Goal: Task Accomplishment & Management: Use online tool/utility

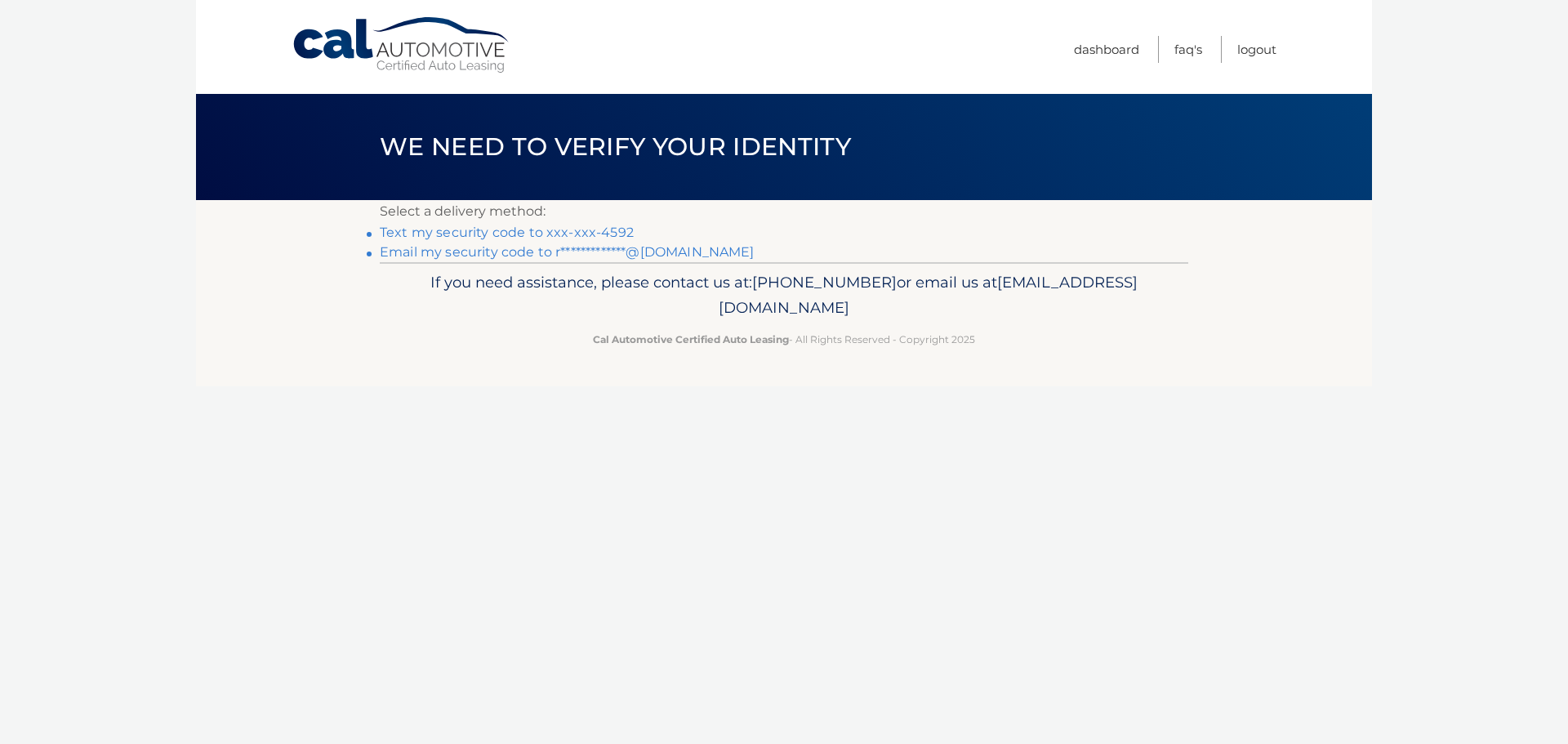
click at [403, 236] on link "Text my security code to xxx-xxx-4592" at bounding box center [507, 232] width 254 height 15
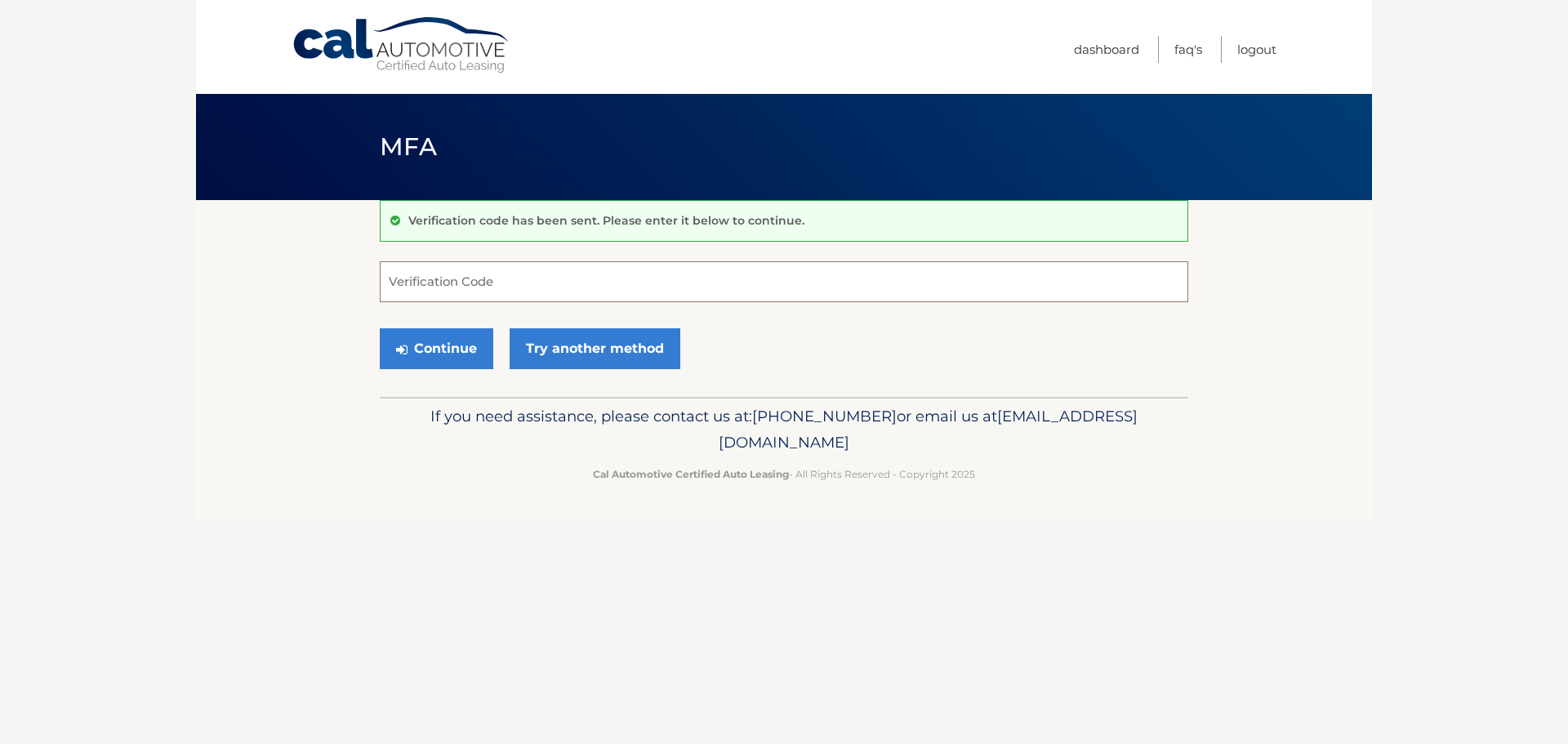
click at [411, 280] on input "Verification Code" at bounding box center [784, 282] width 809 height 41
type input "963451"
click at [410, 349] on button "Continue" at bounding box center [436, 348] width 114 height 41
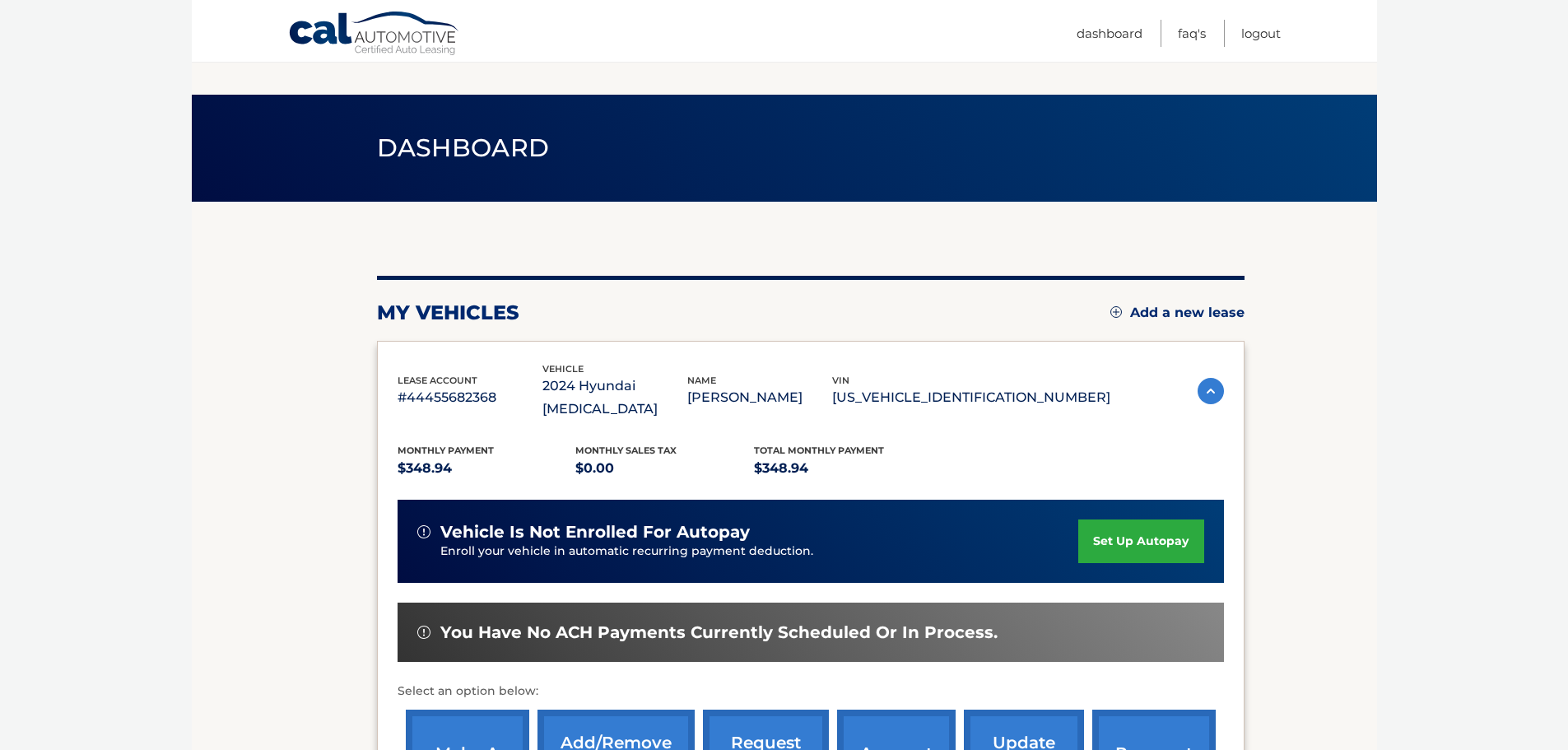
scroll to position [248, 0]
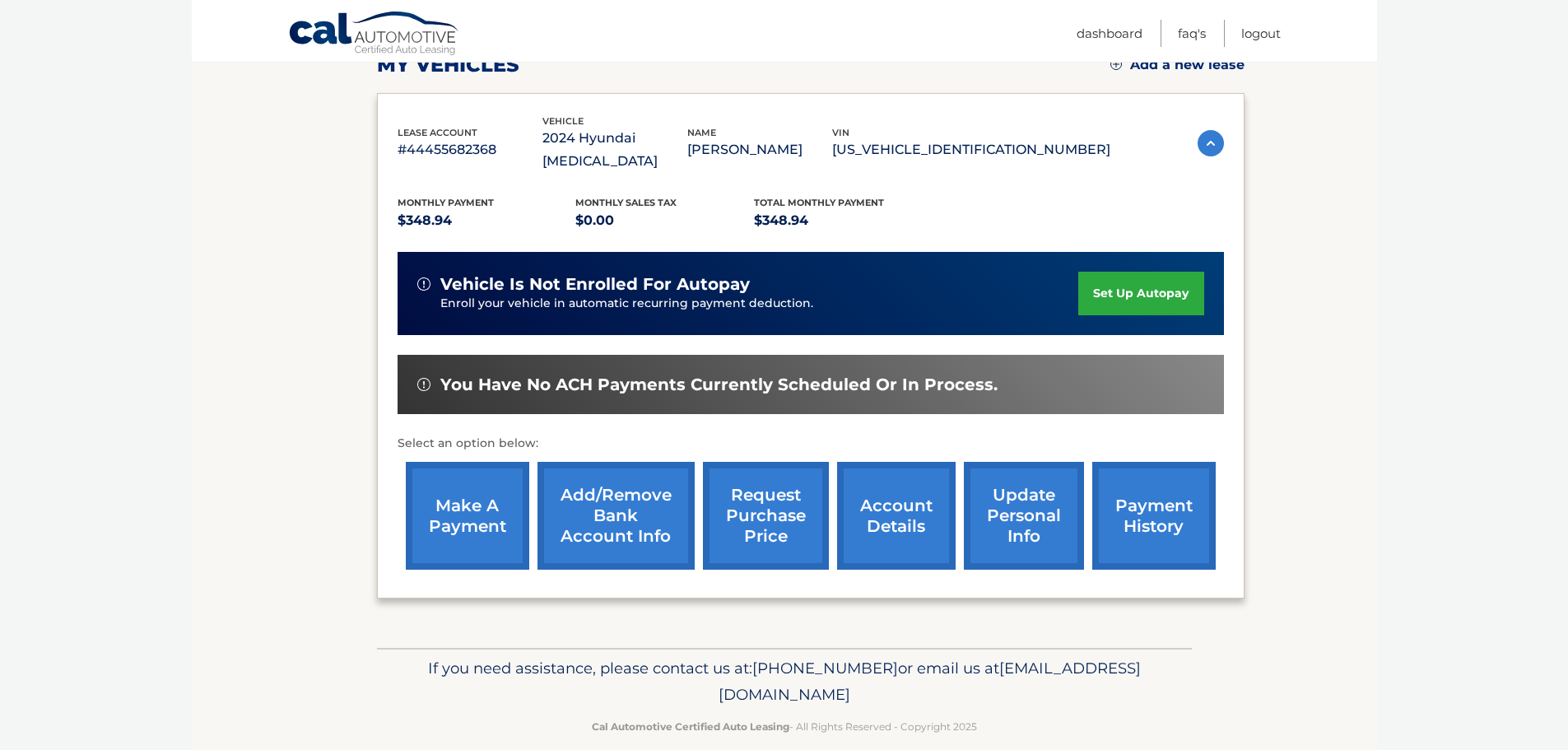
click at [467, 498] on link "make a payment" at bounding box center [467, 516] width 124 height 108
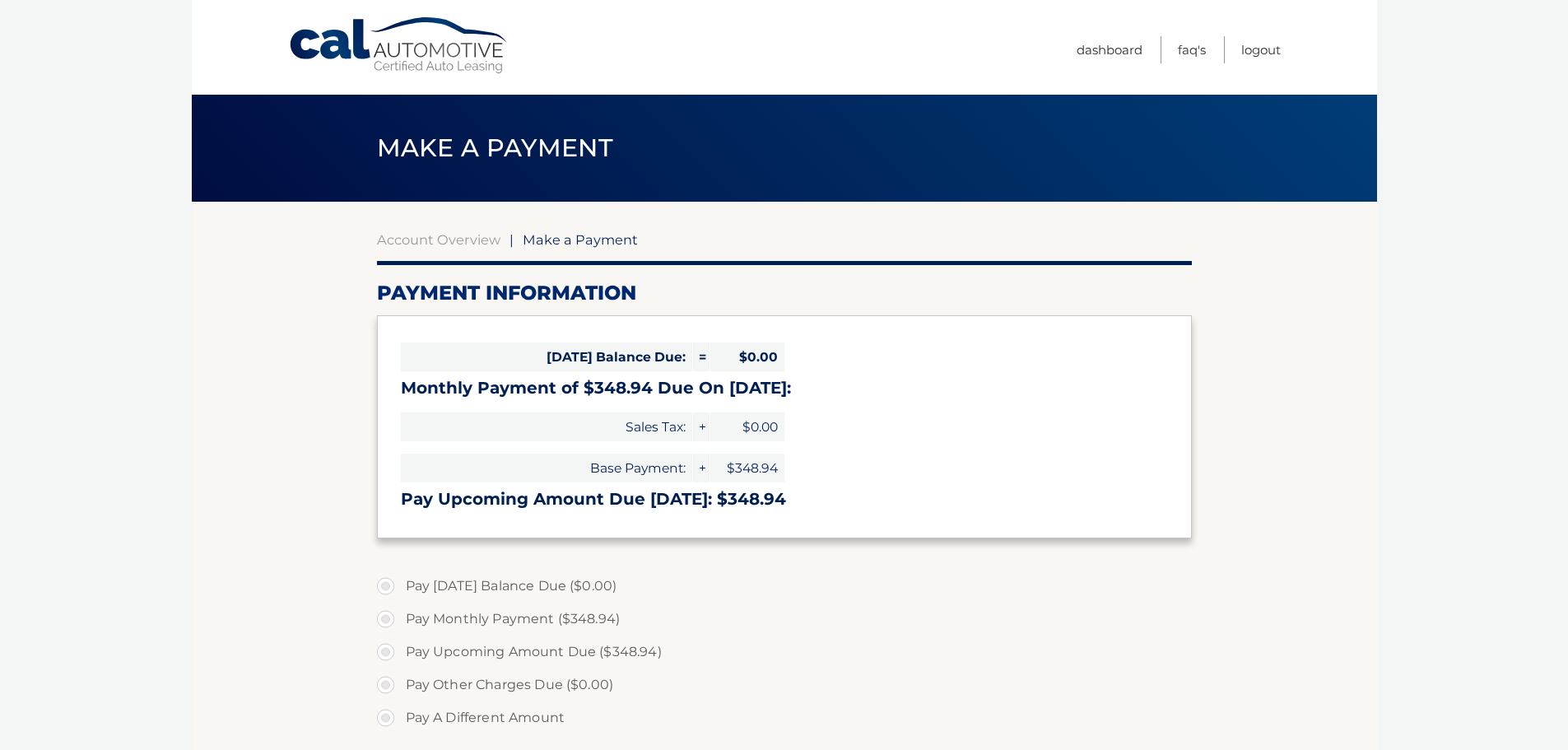
select select "YTJiMzM3YmEtMmVkMC00Mzc1LThlMTAtZGEwYWQxZTE4MjJj"
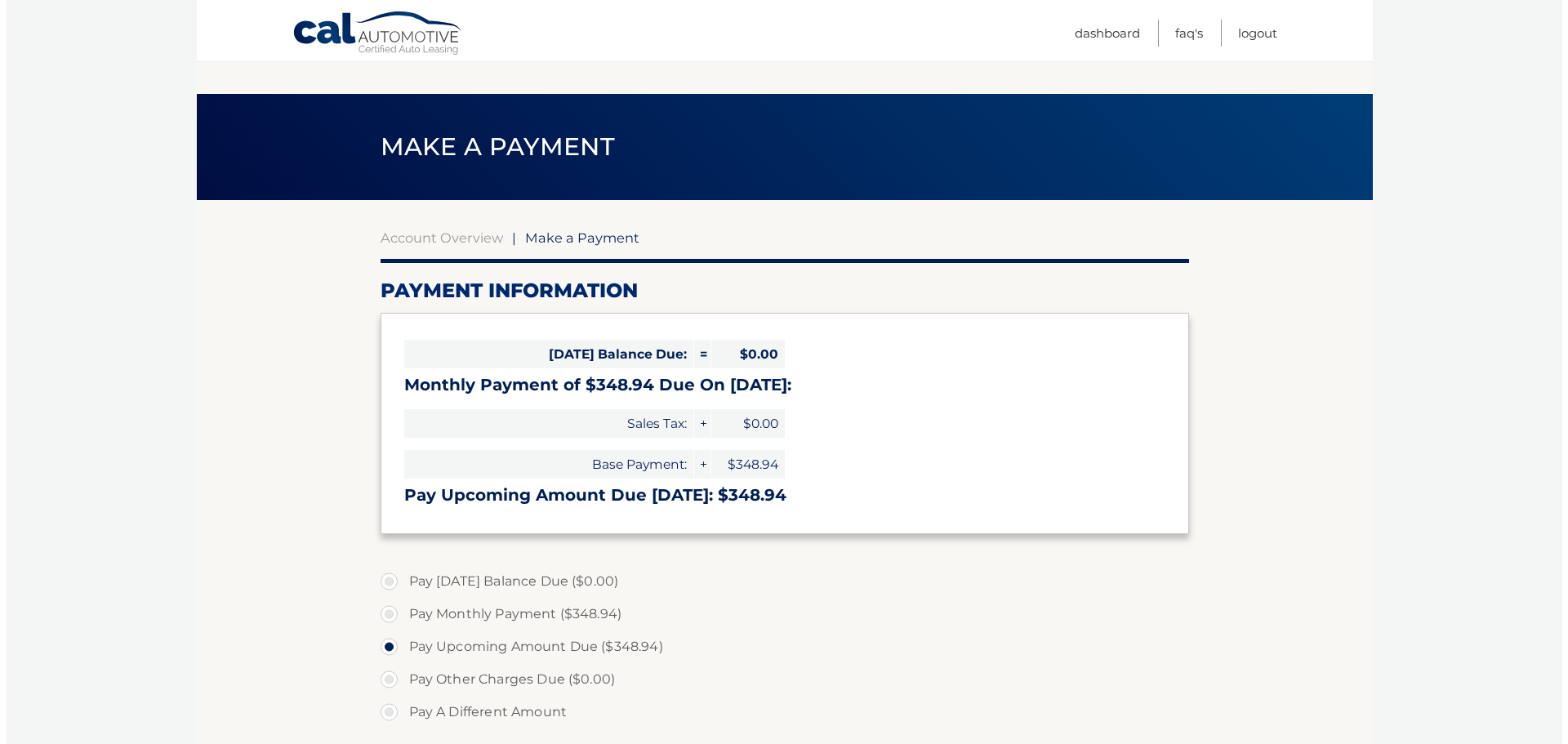
scroll to position [272, 0]
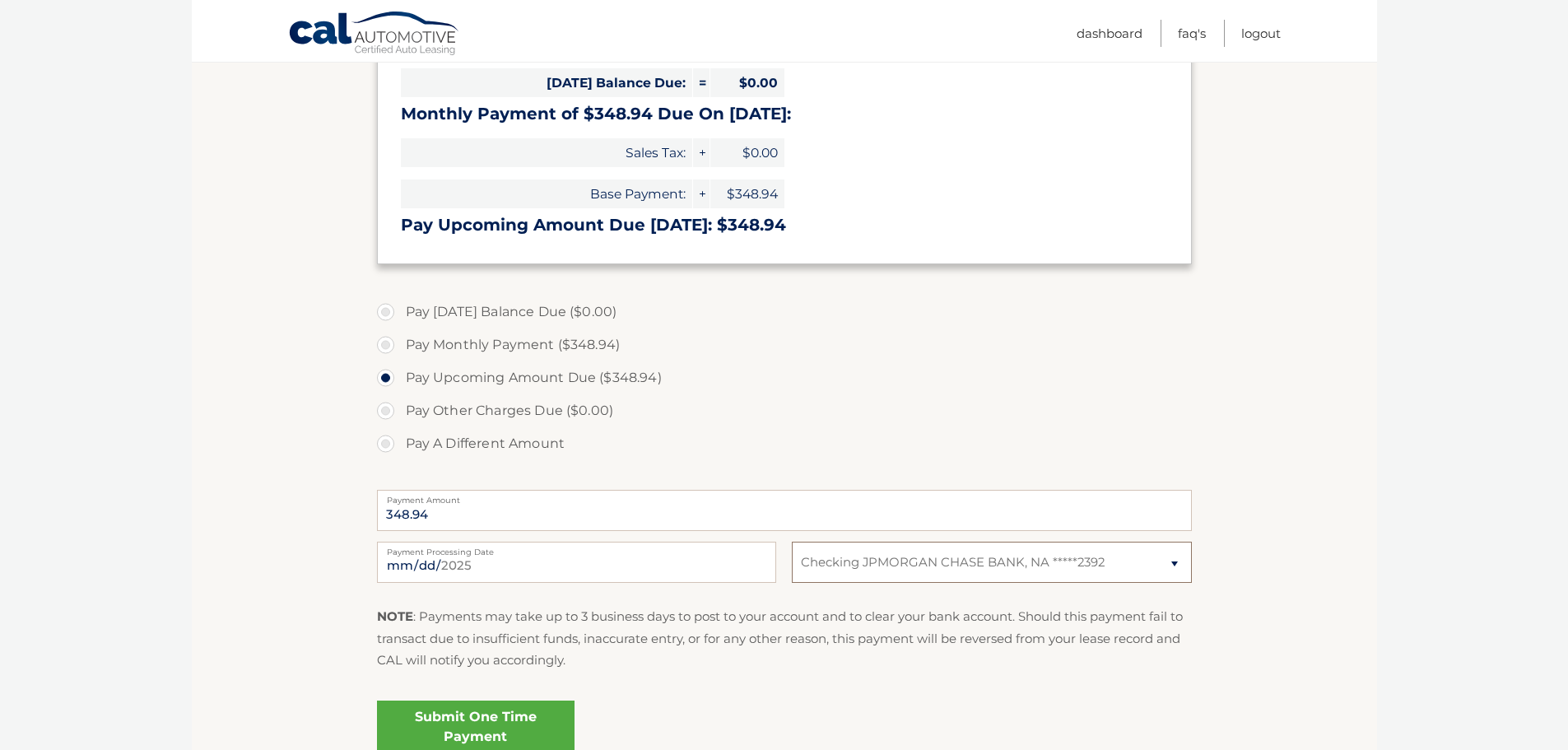
click at [896, 569] on select "Select Bank Account Checking JPMORGAN CHASE BANK, NA *****2392" at bounding box center [992, 561] width 399 height 41
drag, startPoint x: 1345, startPoint y: 527, endPoint x: 1269, endPoint y: 540, distance: 77.1
click at [1341, 529] on section "Account Overview | Make a Payment Payment Information Today's Balance Due: = $0…" at bounding box center [784, 353] width 1185 height 850
click at [431, 714] on link "Submit One Time Payment" at bounding box center [476, 727] width 198 height 53
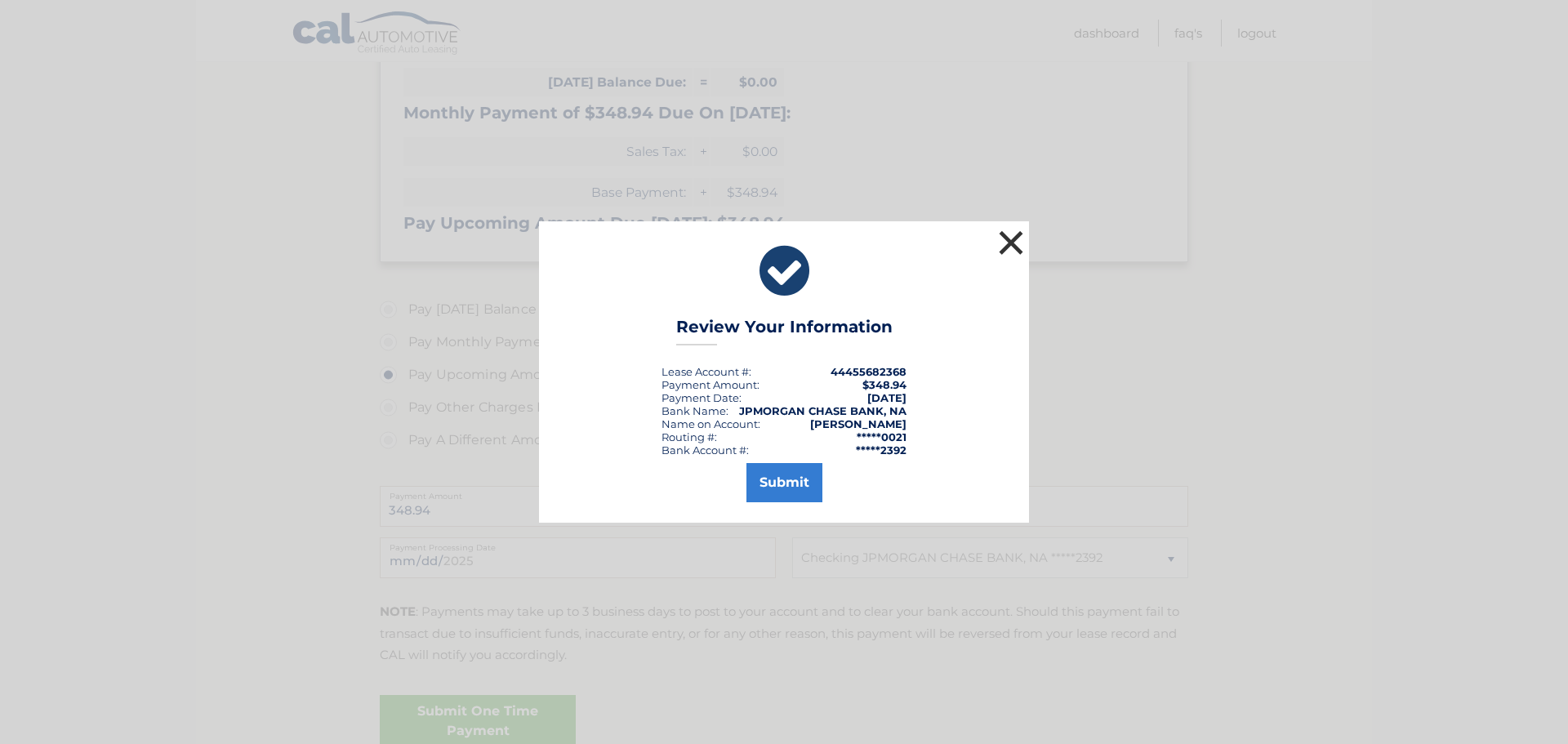
click at [1023, 243] on button "×" at bounding box center [1011, 243] width 33 height 33
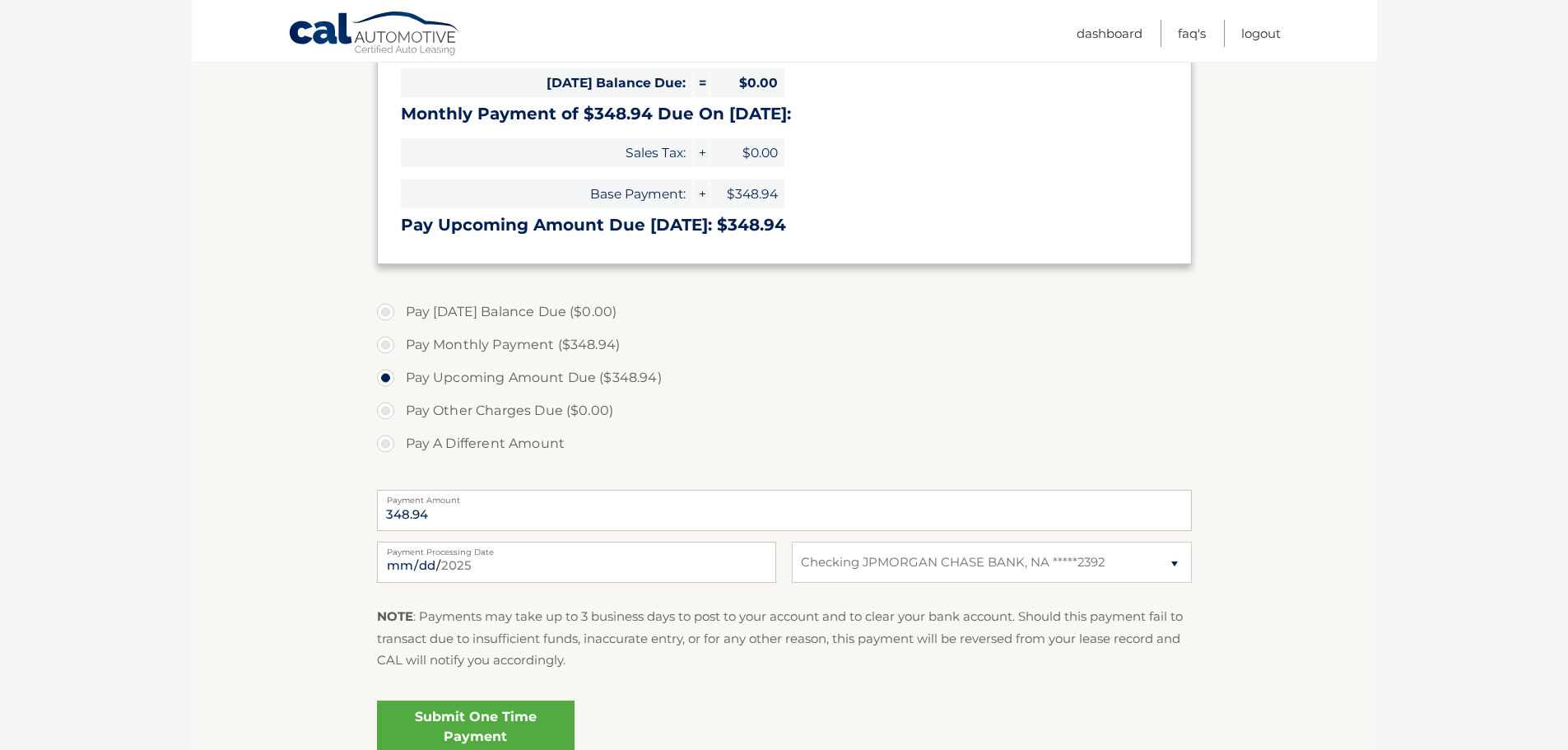
click at [485, 728] on link "Submit One Time Payment" at bounding box center [476, 727] width 198 height 53
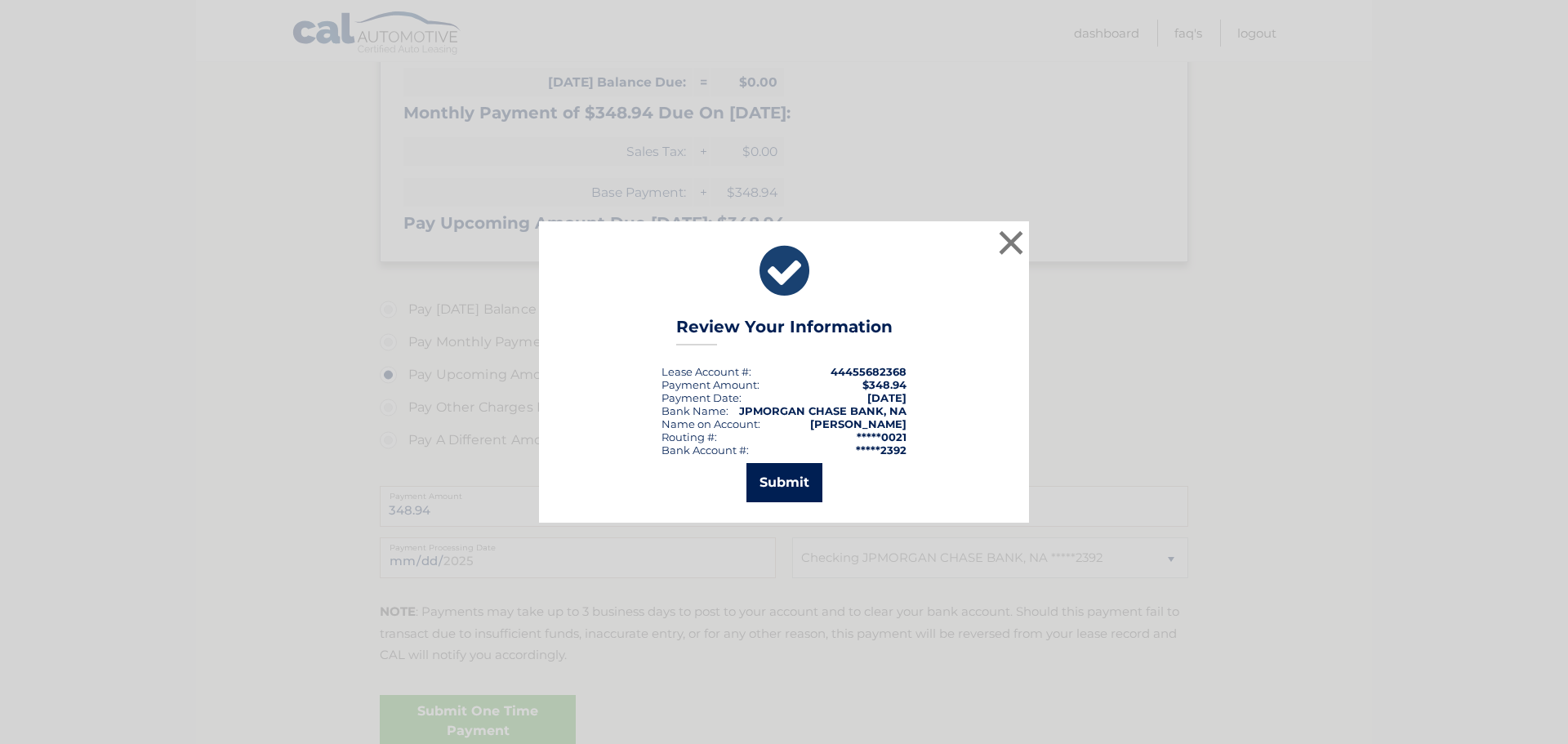
click at [775, 477] on button "Submit" at bounding box center [785, 482] width 76 height 39
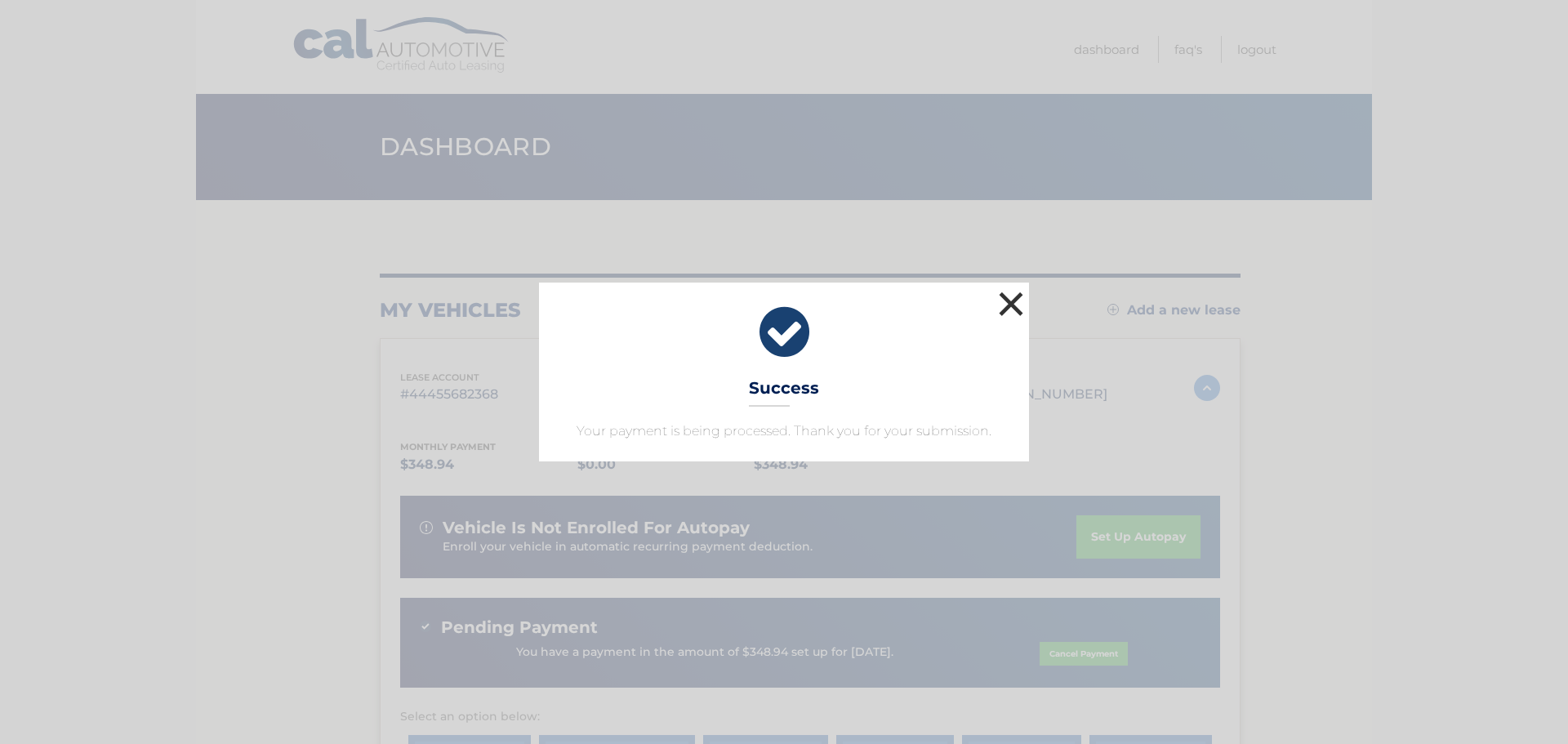
click at [1002, 290] on button "×" at bounding box center [1011, 303] width 33 height 33
